Goal: Transaction & Acquisition: Download file/media

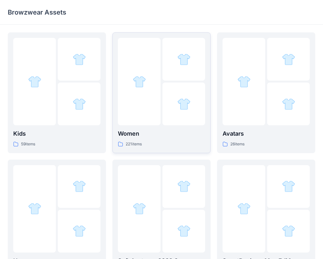
click at [177, 108] on img at bounding box center [183, 103] width 13 height 13
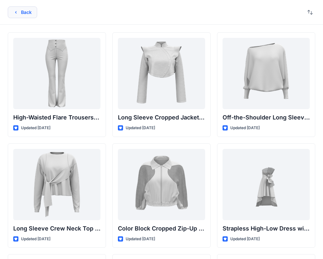
click at [25, 14] on button "Back" at bounding box center [22, 12] width 29 height 12
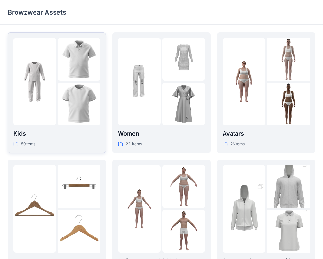
click at [89, 99] on img at bounding box center [79, 103] width 43 height 43
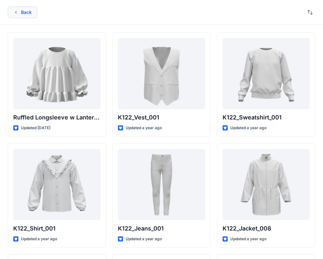
click at [33, 14] on button "Back" at bounding box center [22, 12] width 29 height 12
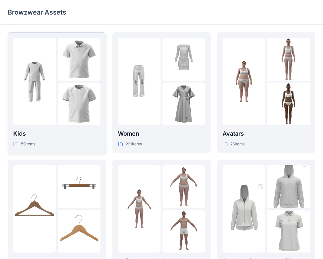
click at [76, 105] on img at bounding box center [79, 103] width 43 height 43
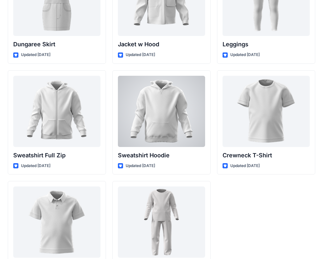
scroll to position [1990, 0]
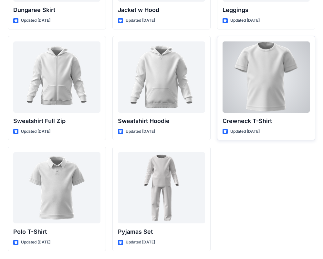
click at [261, 97] on div at bounding box center [266, 76] width 87 height 71
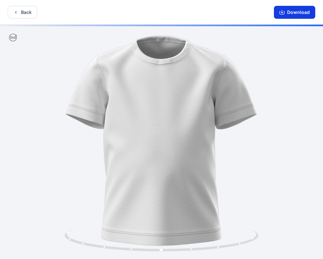
click at [290, 16] on button "Download" at bounding box center [294, 12] width 41 height 13
